Goal: Navigation & Orientation: Find specific page/section

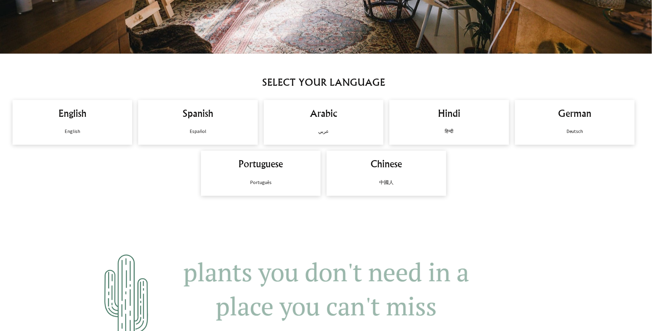
drag, startPoint x: 194, startPoint y: 131, endPoint x: 199, endPoint y: 130, distance: 5.2
click at [194, 131] on p "Español" at bounding box center [198, 131] width 108 height 7
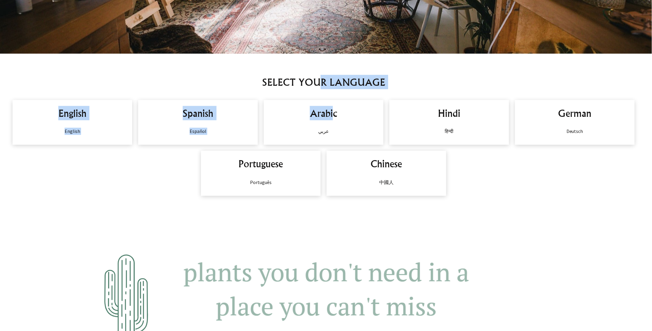
drag, startPoint x: 322, startPoint y: 78, endPoint x: 327, endPoint y: 100, distance: 22.7
click at [333, 97] on div "SELECT YOUR LANGUAGE English English Spanish Español Arabic عربي Hindi हिन्दी G…" at bounding box center [326, 147] width 652 height 183
click at [169, 134] on p "Español" at bounding box center [198, 131] width 108 height 7
click at [181, 114] on h2 "Spanish" at bounding box center [198, 113] width 108 height 14
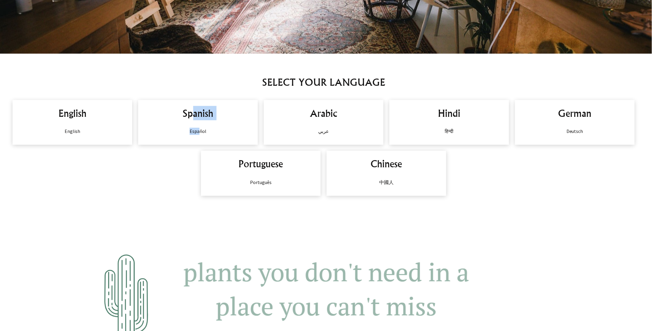
drag, startPoint x: 195, startPoint y: 113, endPoint x: 199, endPoint y: 123, distance: 11.7
click at [199, 123] on div "Spanish Español" at bounding box center [198, 122] width 120 height 45
click at [198, 131] on p "Español" at bounding box center [198, 131] width 108 height 7
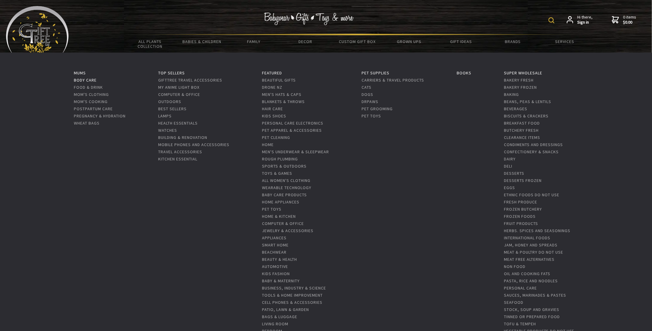
click at [81, 79] on link "Body Care" at bounding box center [85, 79] width 23 height 5
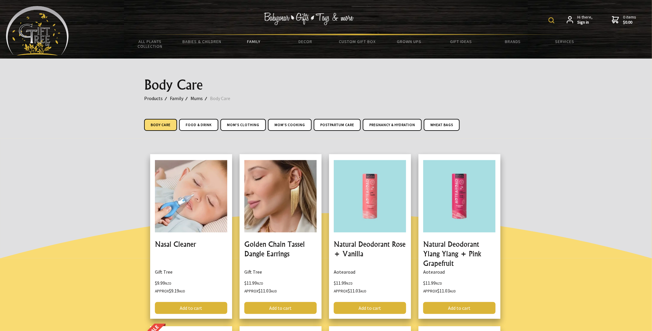
drag, startPoint x: 126, startPoint y: 120, endPoint x: 156, endPoint y: -9, distance: 133.1
click at [55, 43] on img at bounding box center [37, 31] width 63 height 50
